Goal: Task Accomplishment & Management: Use online tool/utility

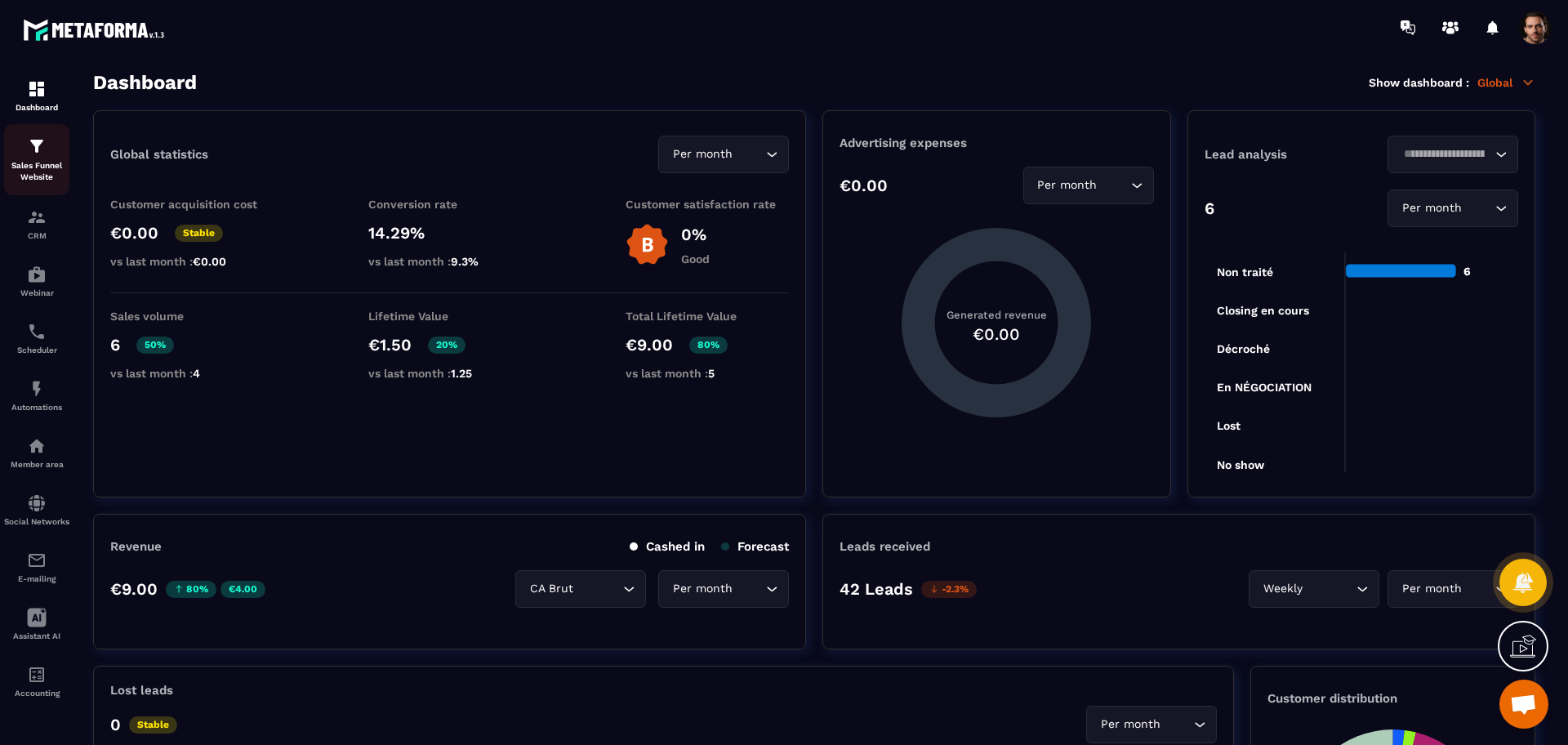
click at [30, 168] on p "Sales Funnel Website" at bounding box center [37, 171] width 66 height 23
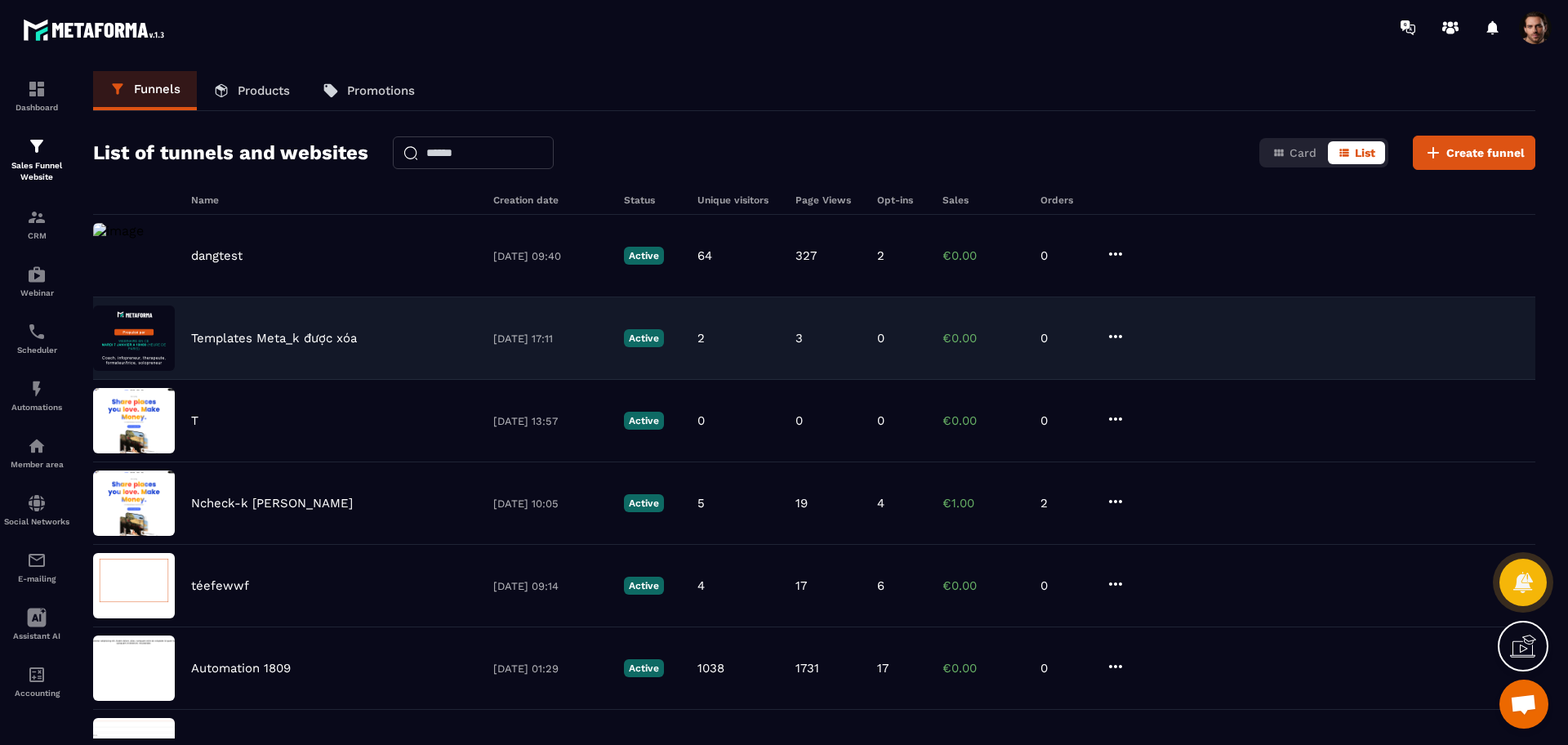
click at [1127, 327] on div "Templates Meta_k được xóa [DATE] 17:11 Active 2 3 0 €0.00 0" at bounding box center [815, 338] width 1443 height 82
click at [1122, 339] on icon at bounding box center [1116, 337] width 20 height 20
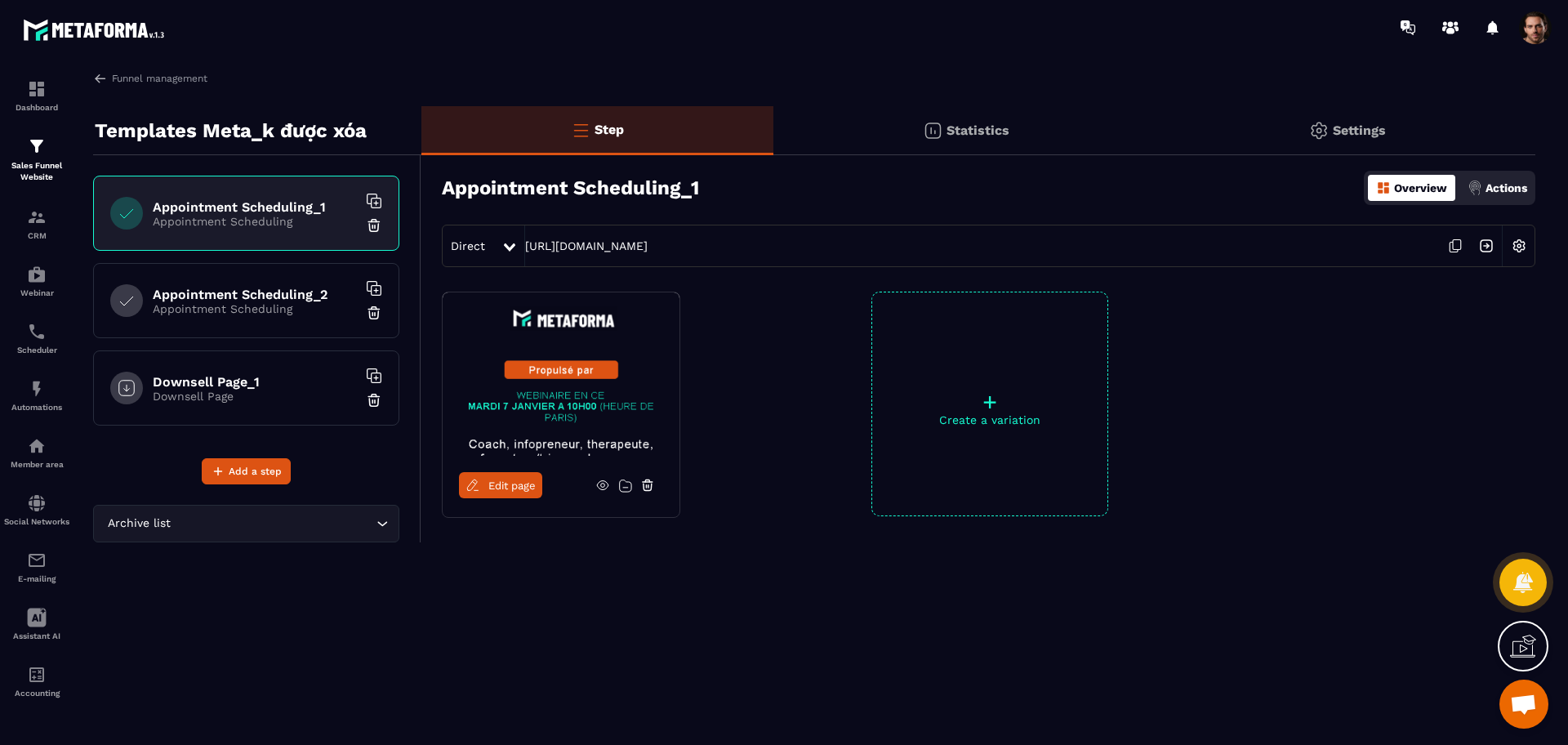
click at [500, 480] on span "Edit page" at bounding box center [513, 486] width 48 height 12
